Goal: Information Seeking & Learning: Compare options

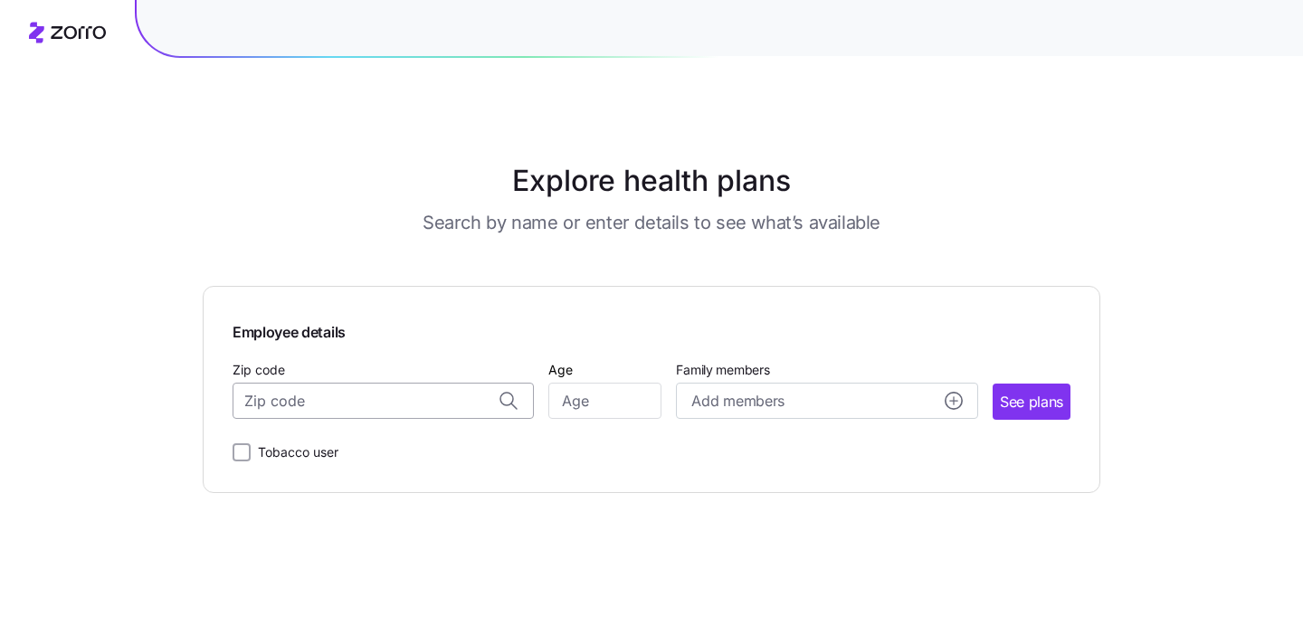
click at [336, 395] on input "Zip code" at bounding box center [383, 401] width 301 height 36
paste input "20001"
click at [359, 447] on span "20001, [US_STATE], [GEOGRAPHIC_DATA]" at bounding box center [379, 449] width 253 height 23
type input "20001, [US_STATE], [GEOGRAPHIC_DATA]"
click at [560, 398] on input "Age" at bounding box center [605, 401] width 113 height 36
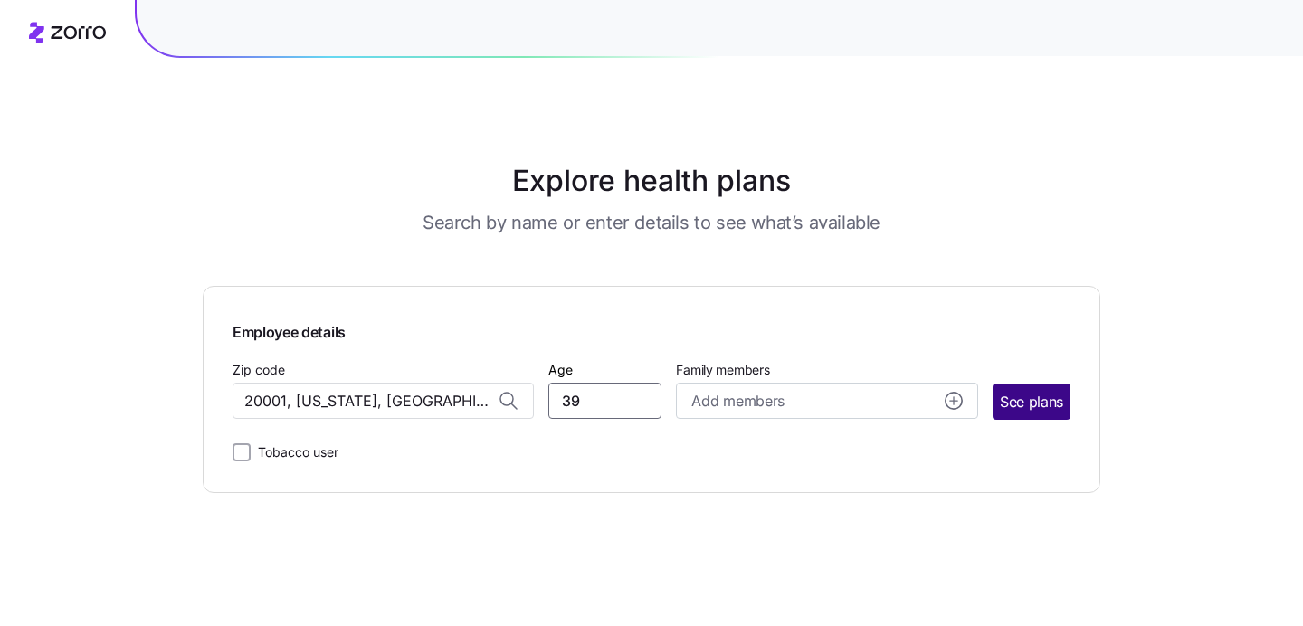
type input "39"
click at [1040, 412] on span "See plans" at bounding box center [1031, 402] width 63 height 23
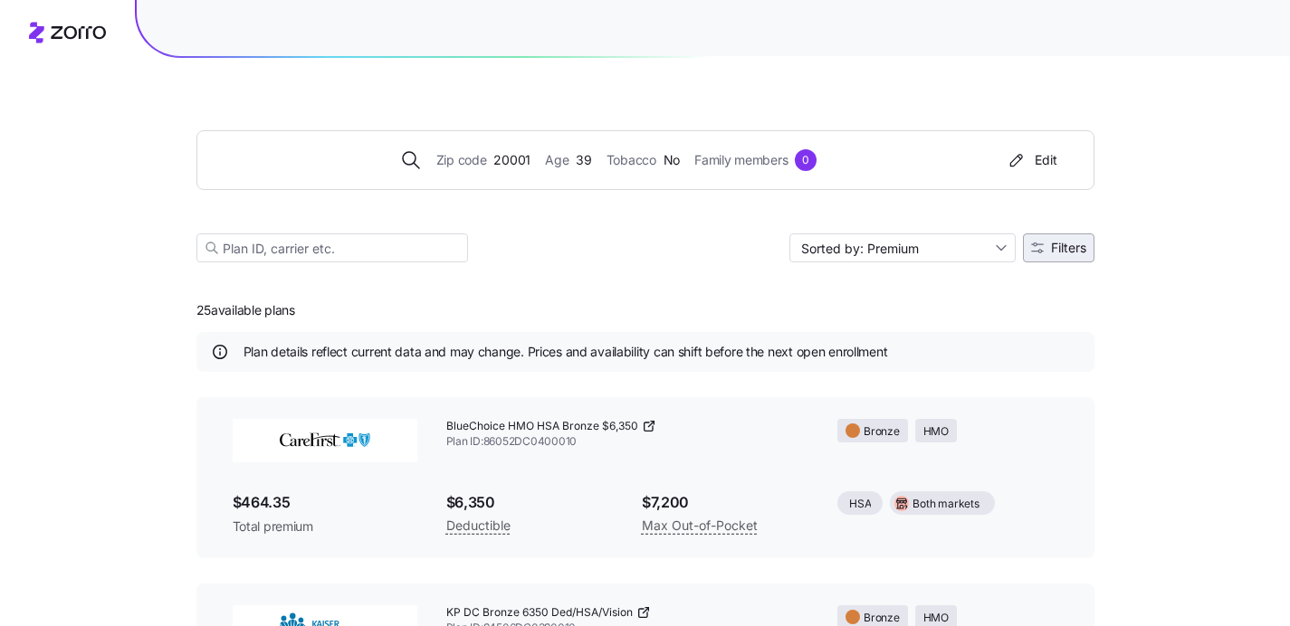
click at [1072, 244] on span "Filters" at bounding box center [1068, 248] width 35 height 13
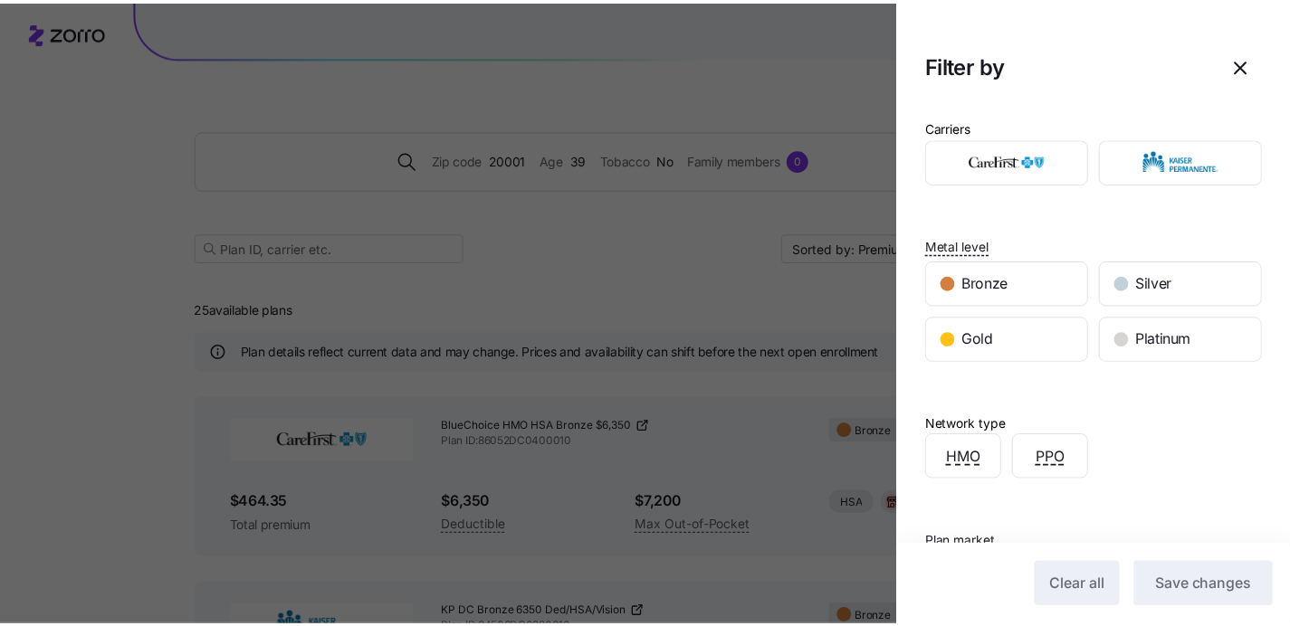
scroll to position [208, 0]
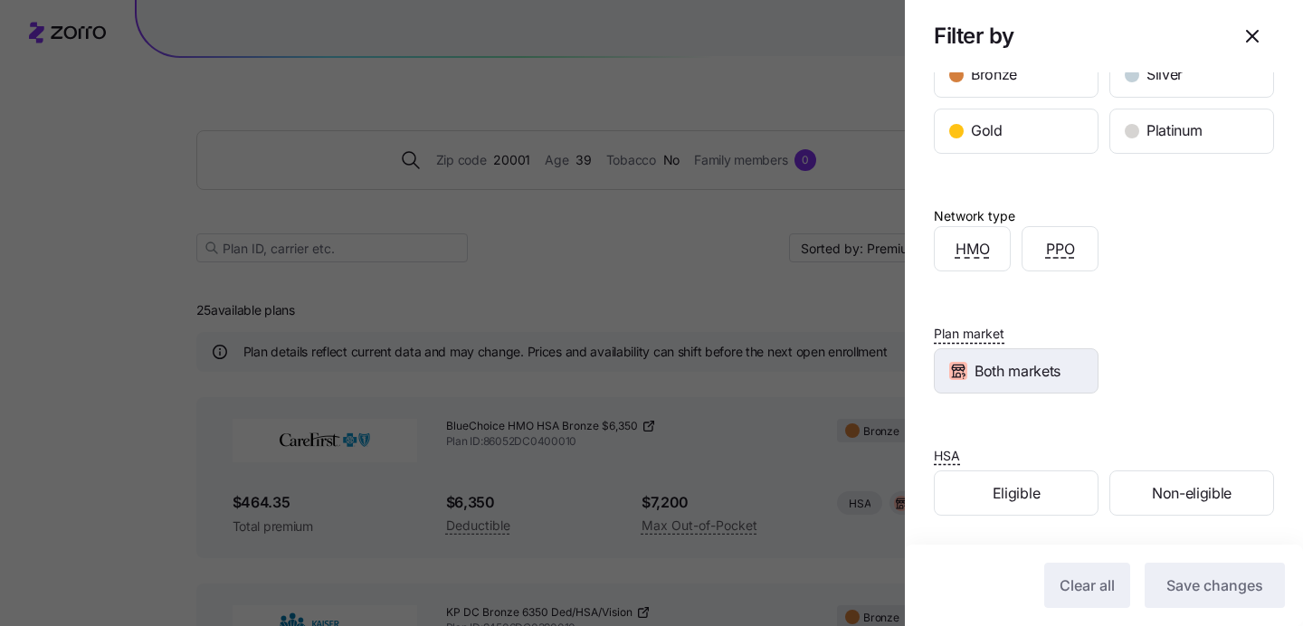
click at [1068, 372] on div "Both markets" at bounding box center [1016, 370] width 163 height 43
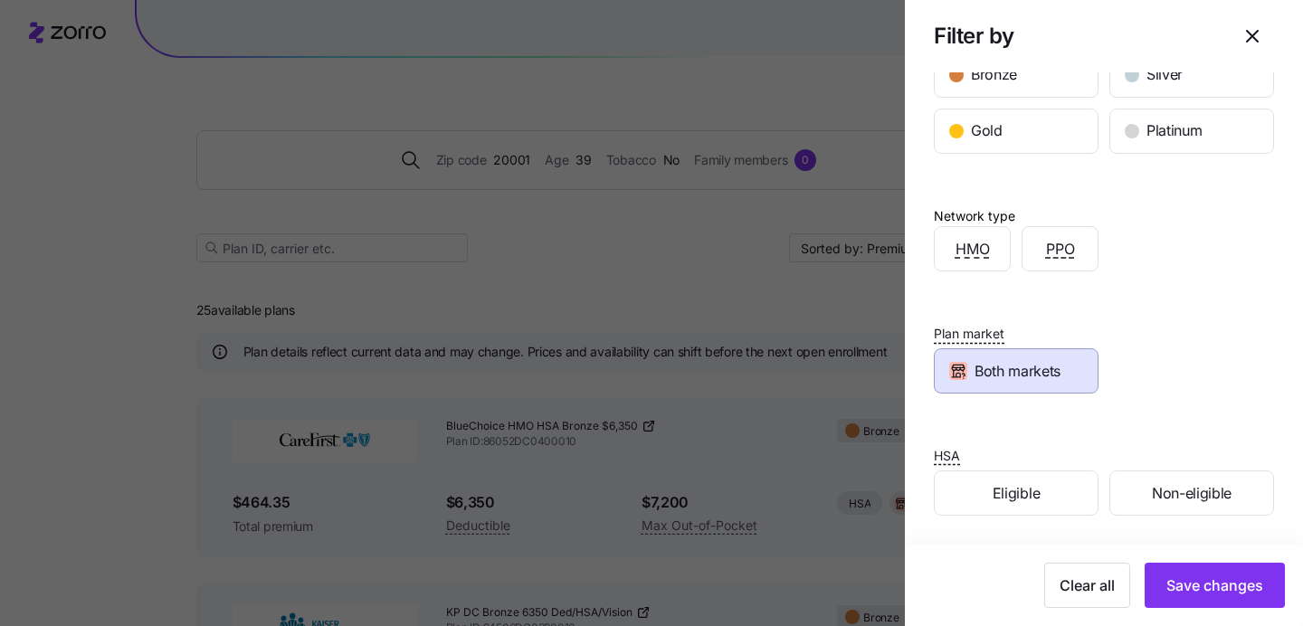
click at [1052, 374] on span "Both markets" at bounding box center [1018, 371] width 86 height 23
click at [1066, 375] on div "Both markets" at bounding box center [1016, 370] width 163 height 43
click at [1186, 576] on span "Save changes" at bounding box center [1215, 586] width 97 height 22
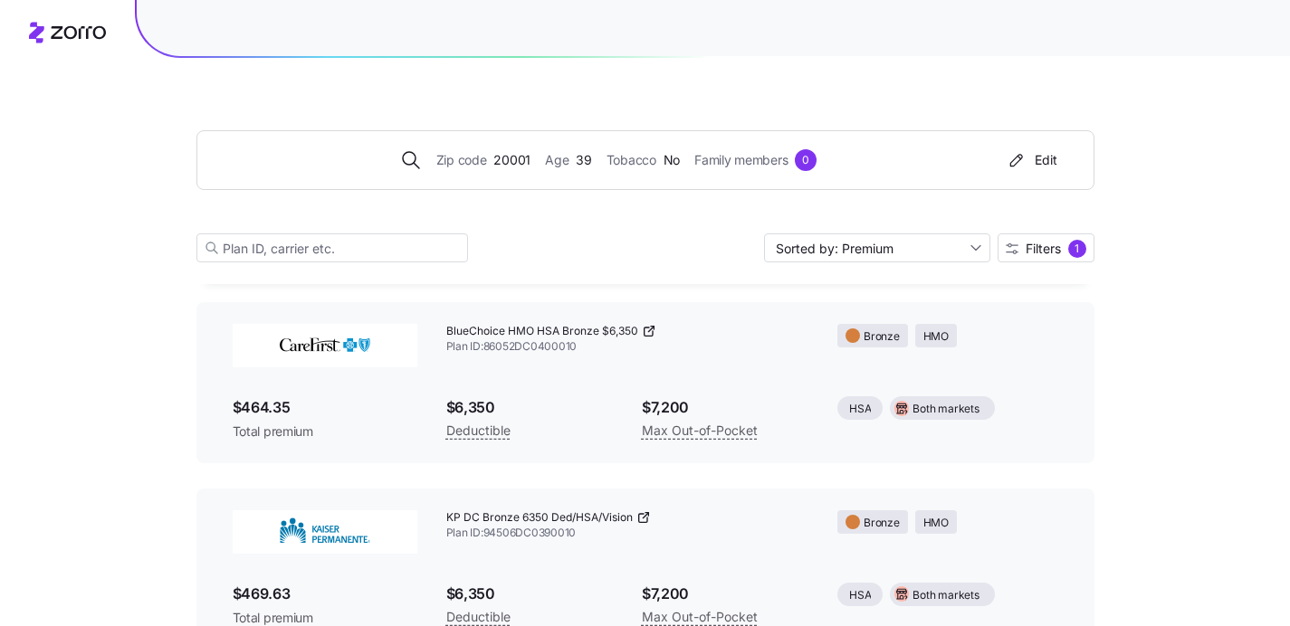
scroll to position [76, 0]
